Goal: Check status: Check status

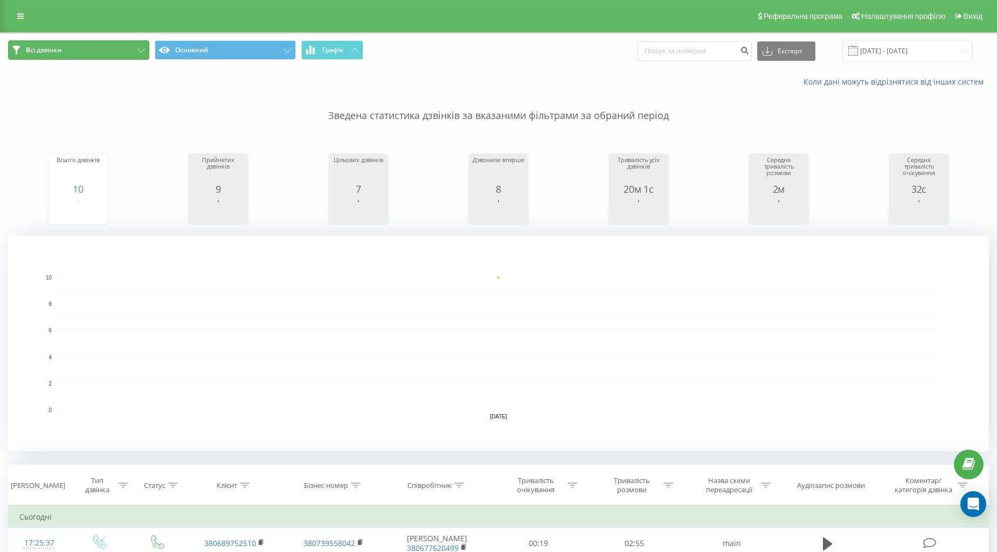
click at [115, 54] on button "Всі дзвінки" at bounding box center [78, 49] width 141 height 19
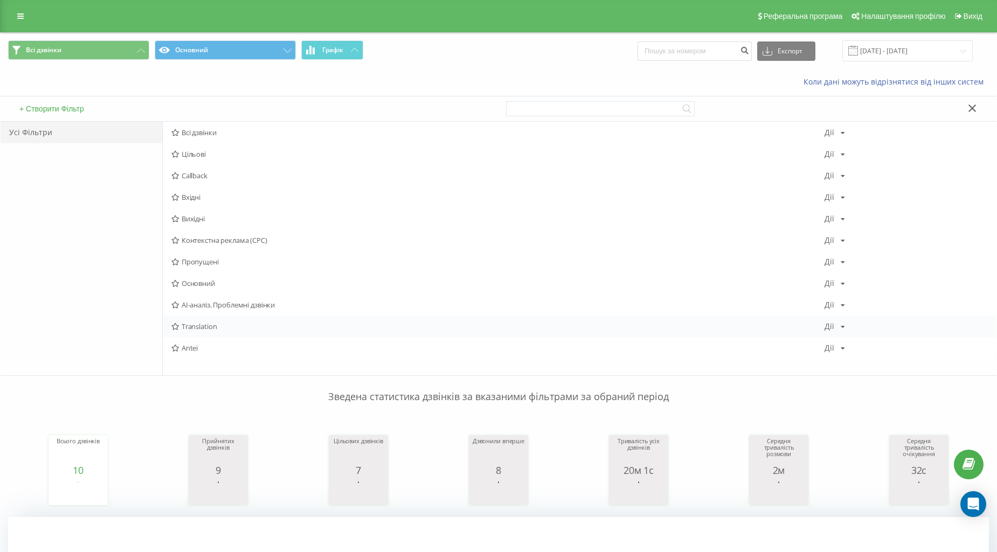
click at [222, 323] on span "Translation" at bounding box center [497, 327] width 653 height 8
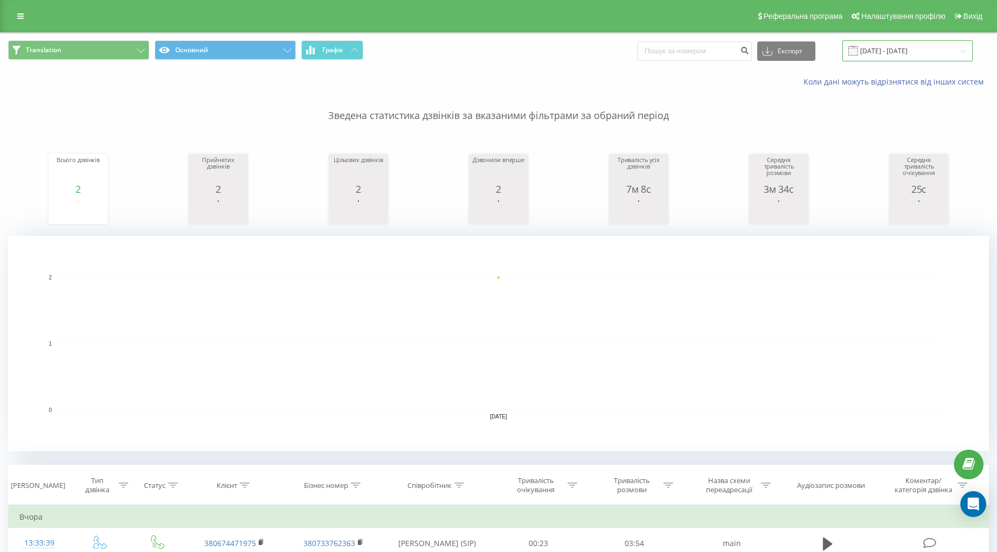
click at [872, 48] on input "[DATE] - [DATE]" at bounding box center [907, 50] width 130 height 21
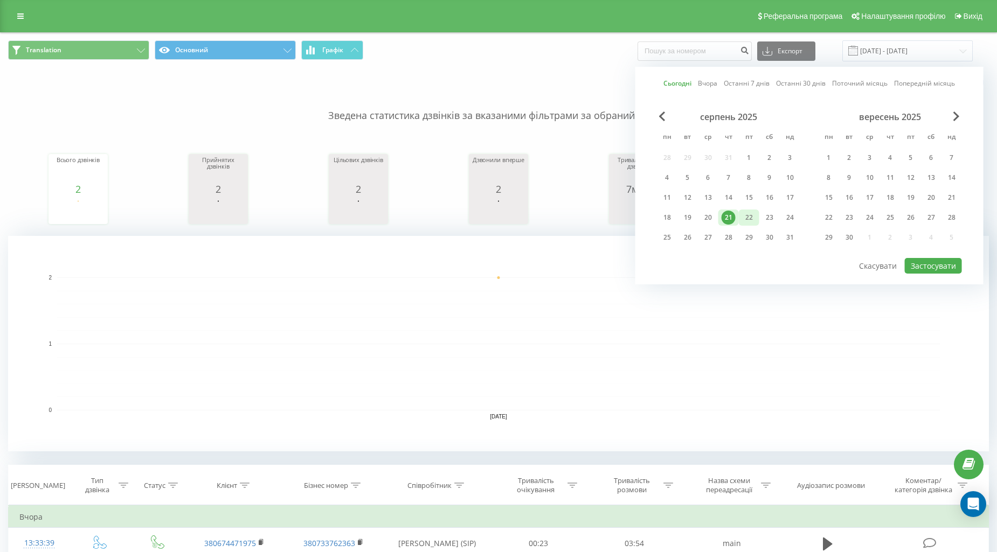
click at [742, 221] on div "22" at bounding box center [749, 218] width 14 height 14
click at [921, 280] on div "Сьогодні Вчора Останні 7 днів Останні 30 днів Поточний місяць Попередній місяць…" at bounding box center [809, 176] width 348 height 218
click at [924, 267] on button "Застосувати" at bounding box center [933, 266] width 57 height 16
type input "[DATE] - [DATE]"
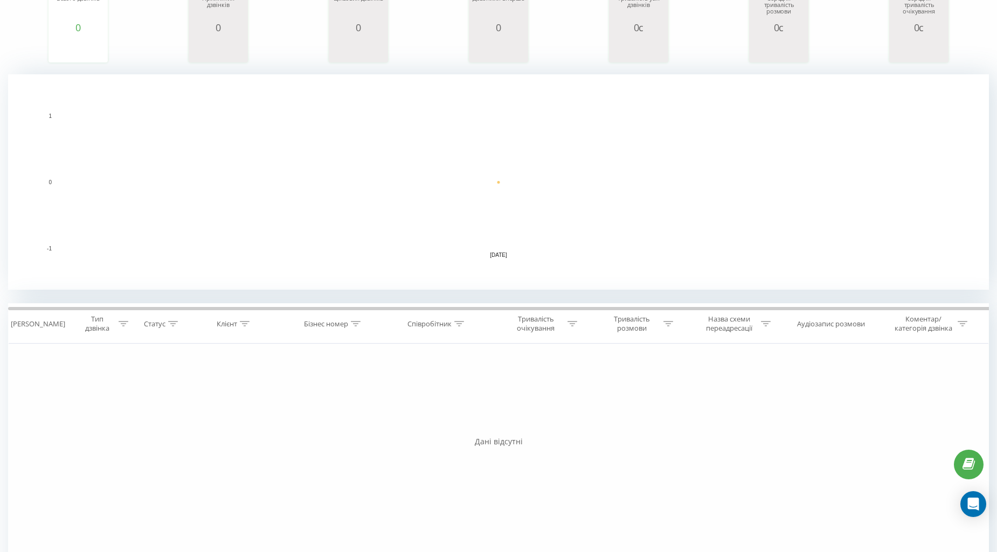
scroll to position [205, 0]
